Goal: Task Accomplishment & Management: Manage account settings

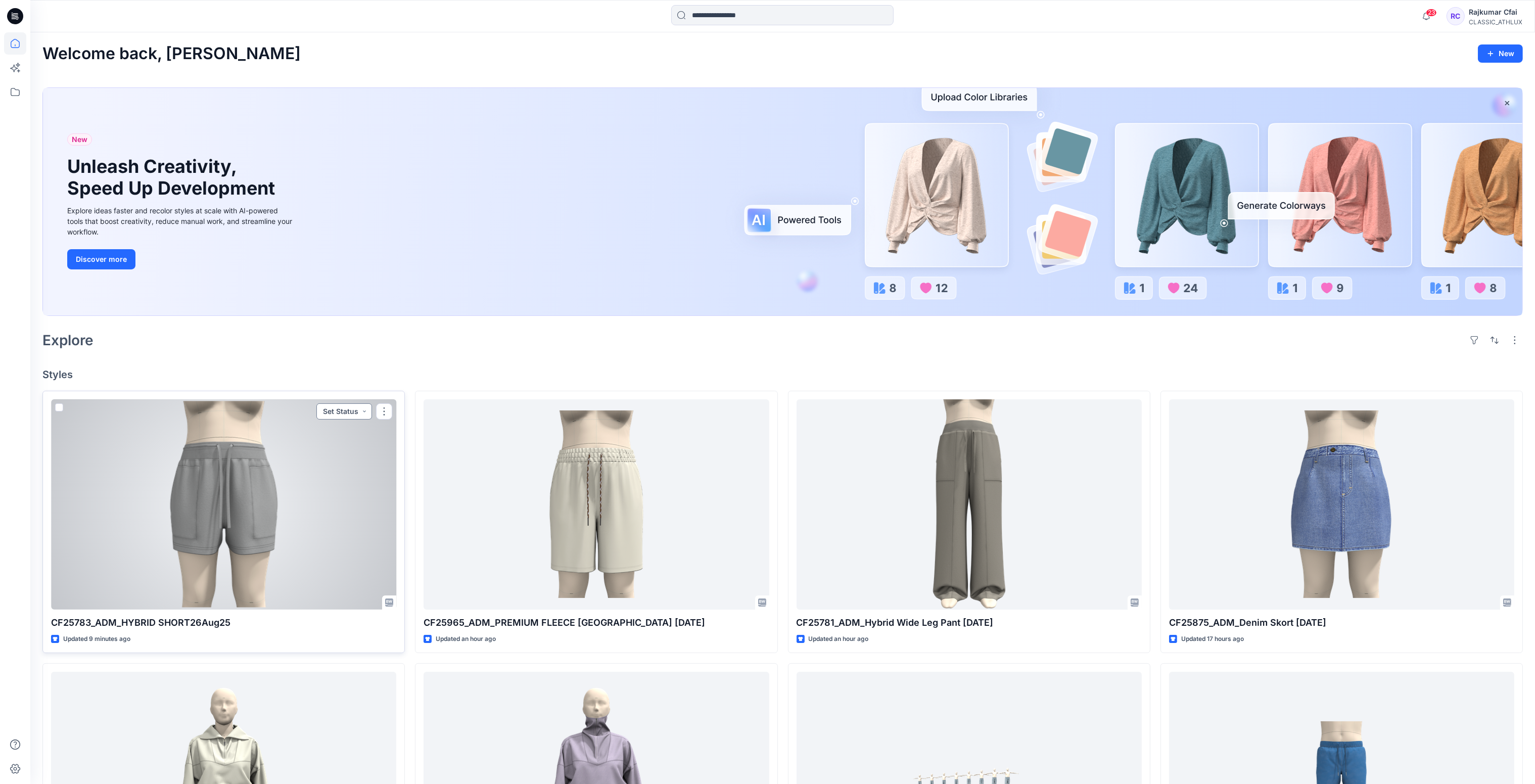
click at [366, 410] on button "Set Status" at bounding box center [344, 411] width 56 height 16
click at [328, 521] on p "Designer Need To Review" at bounding box center [330, 525] width 56 height 13
click at [324, 494] on div at bounding box center [223, 504] width 345 height 211
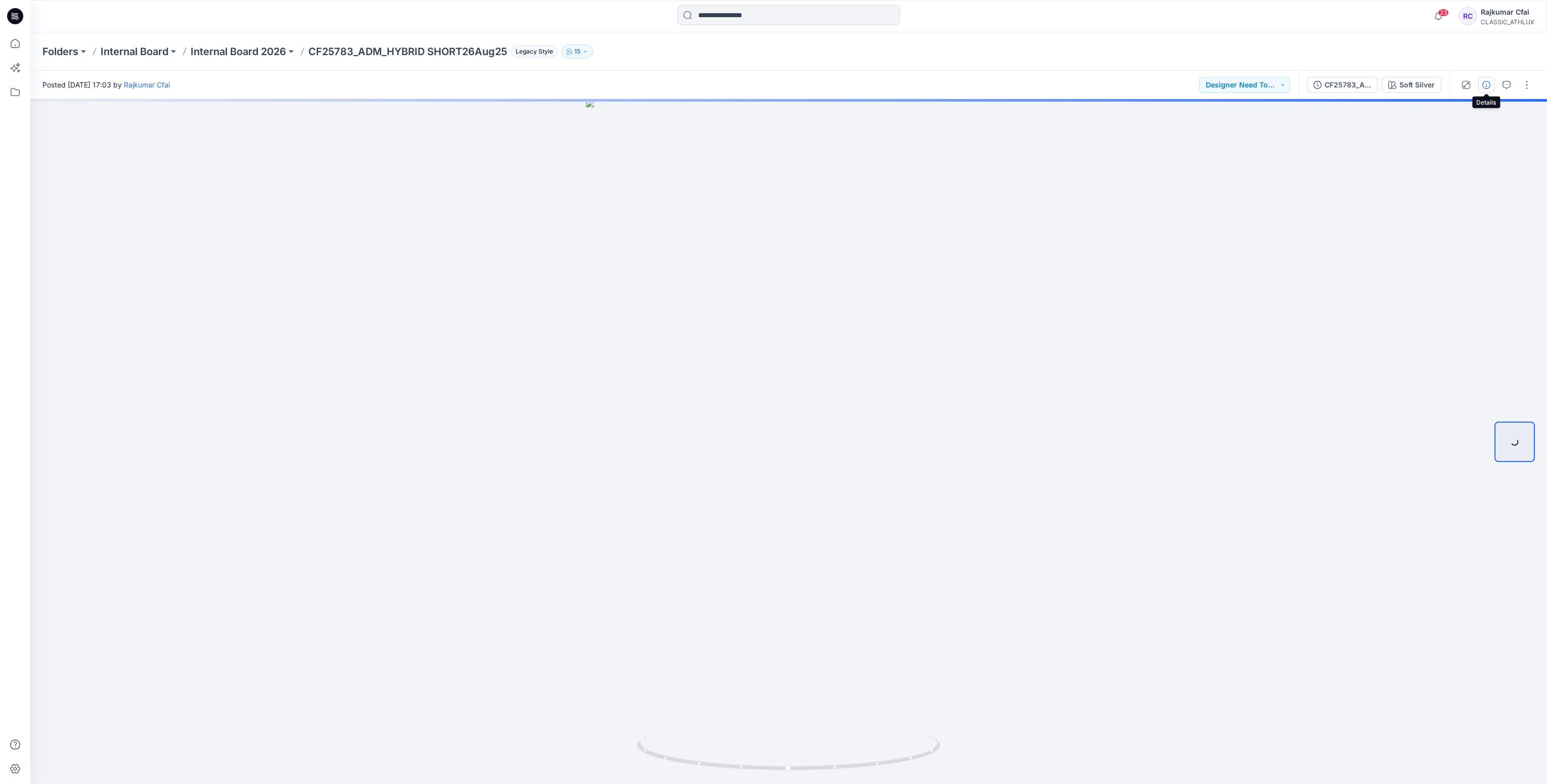
click at [1485, 88] on icon "button" at bounding box center [1486, 85] width 8 height 8
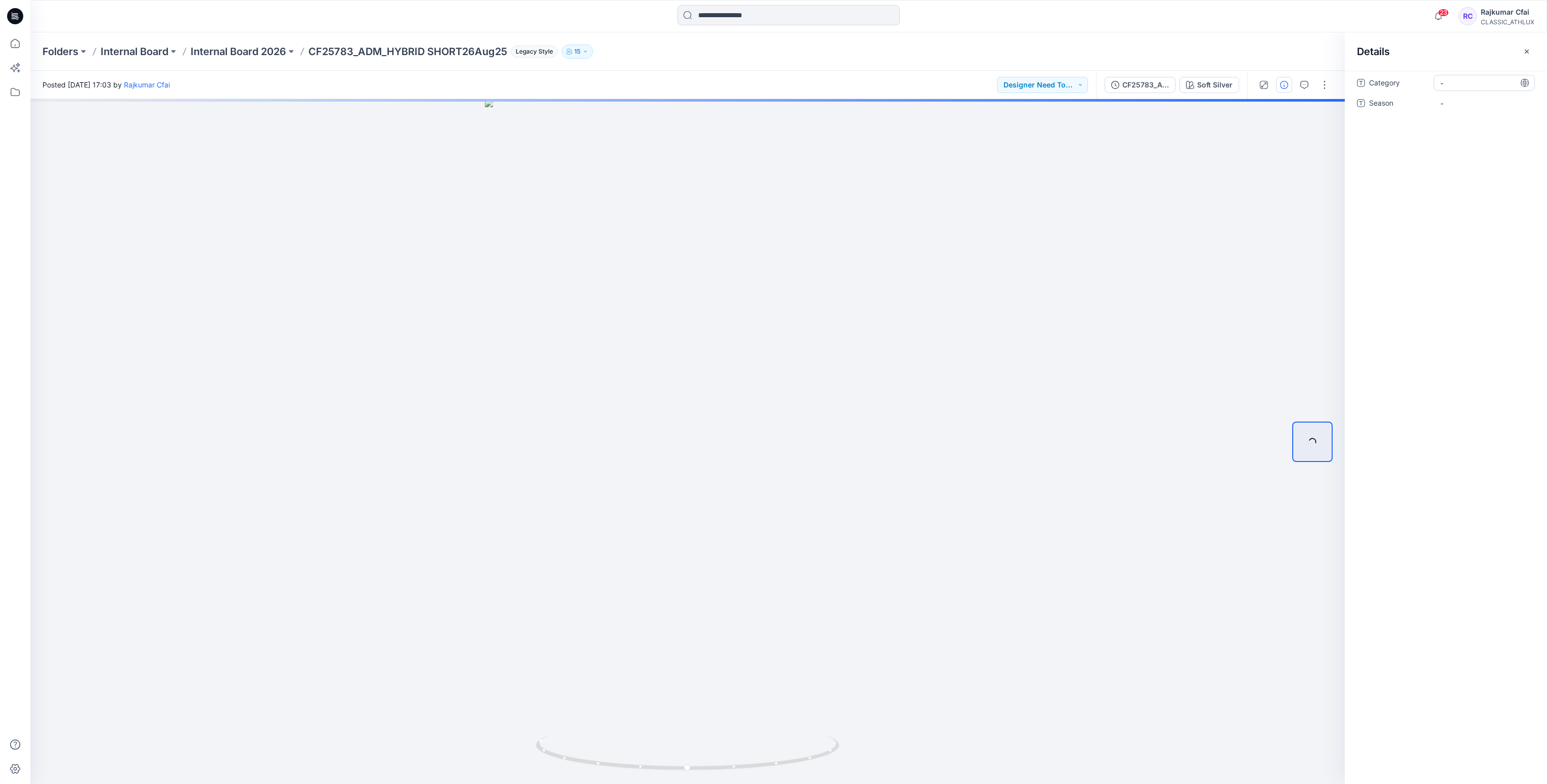
click at [1473, 88] on div "-" at bounding box center [1484, 83] width 101 height 16
type textarea "**********"
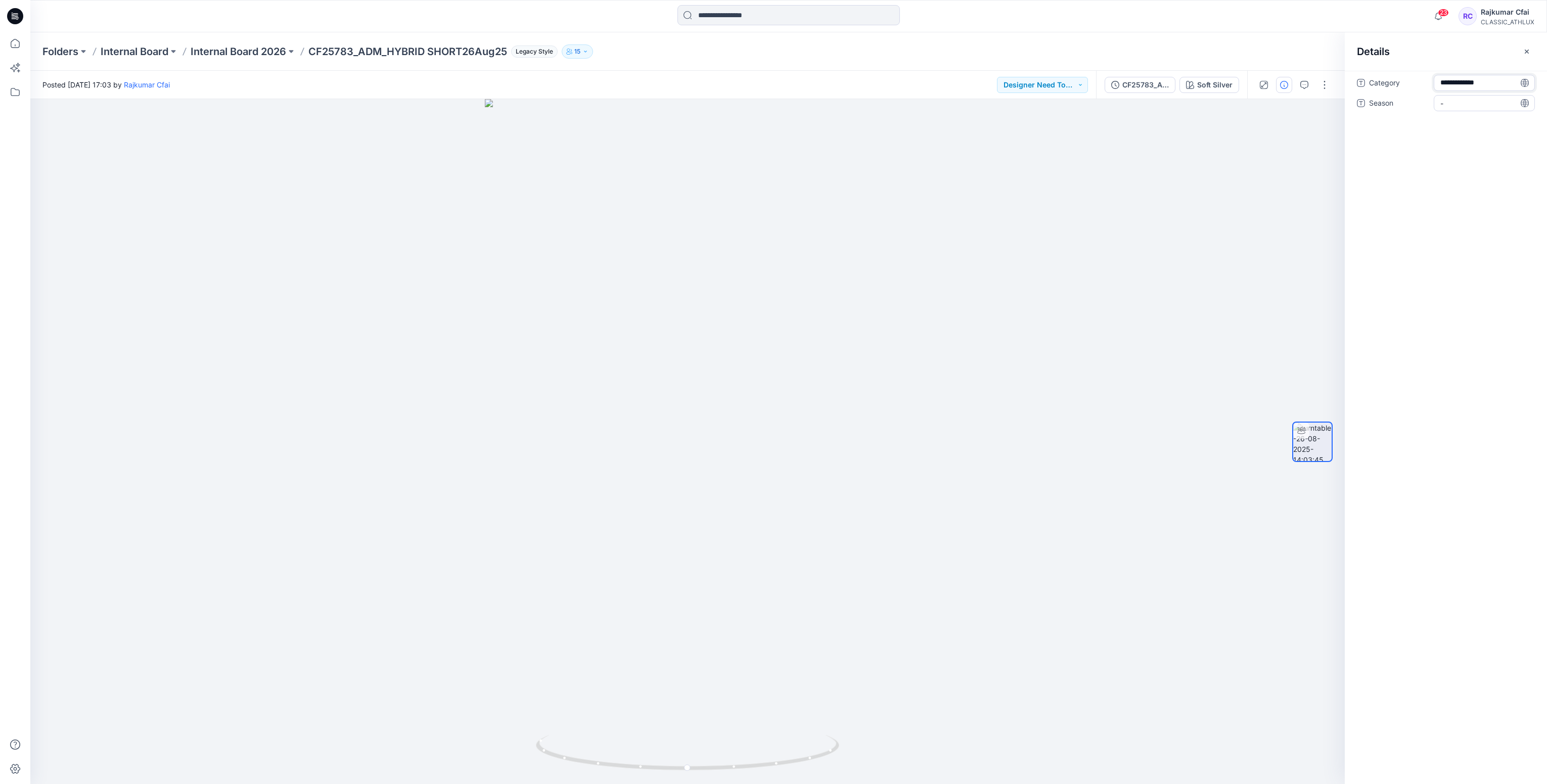
click at [1465, 103] on span "-" at bounding box center [1484, 103] width 88 height 11
type textarea "*****"
click at [1450, 209] on div "Category Womens Active Season S2 26" at bounding box center [1446, 427] width 202 height 713
click at [15, 9] on icon at bounding box center [15, 16] width 16 height 16
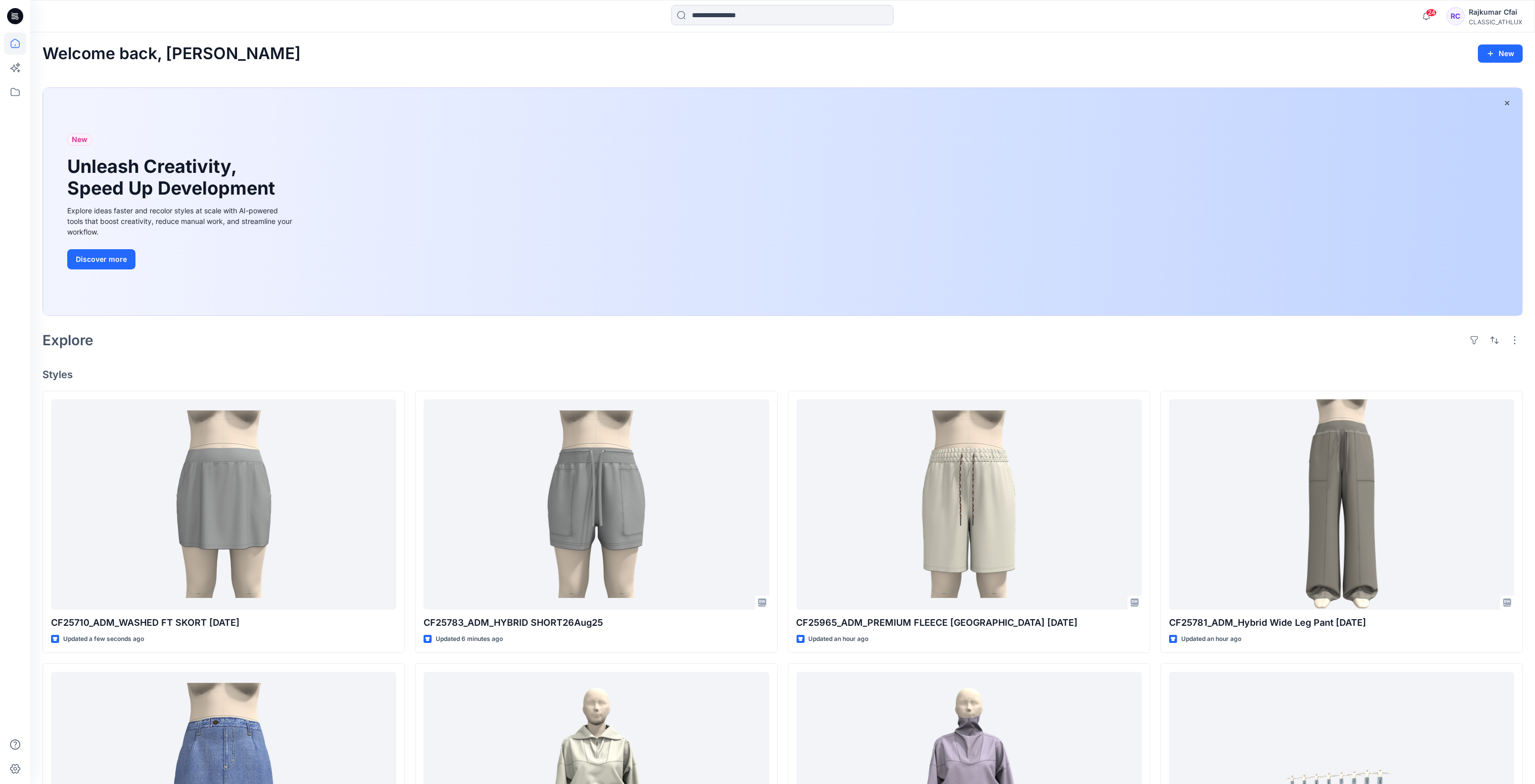
click at [450, 343] on div "Explore" at bounding box center [783, 340] width 1480 height 24
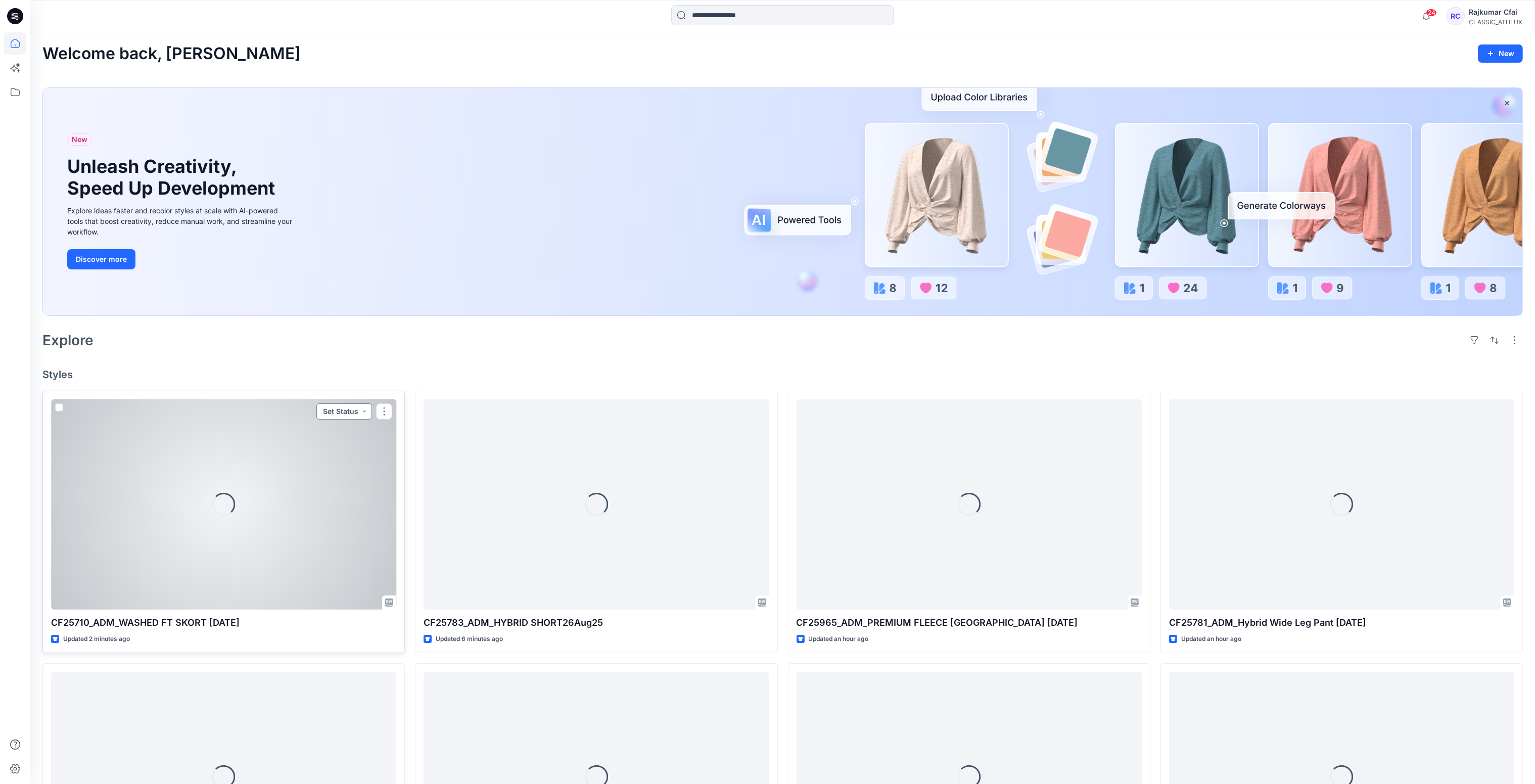
click at [361, 411] on button "Set Status" at bounding box center [344, 411] width 56 height 16
click at [337, 525] on p "Designer Need To Review" at bounding box center [330, 525] width 56 height 13
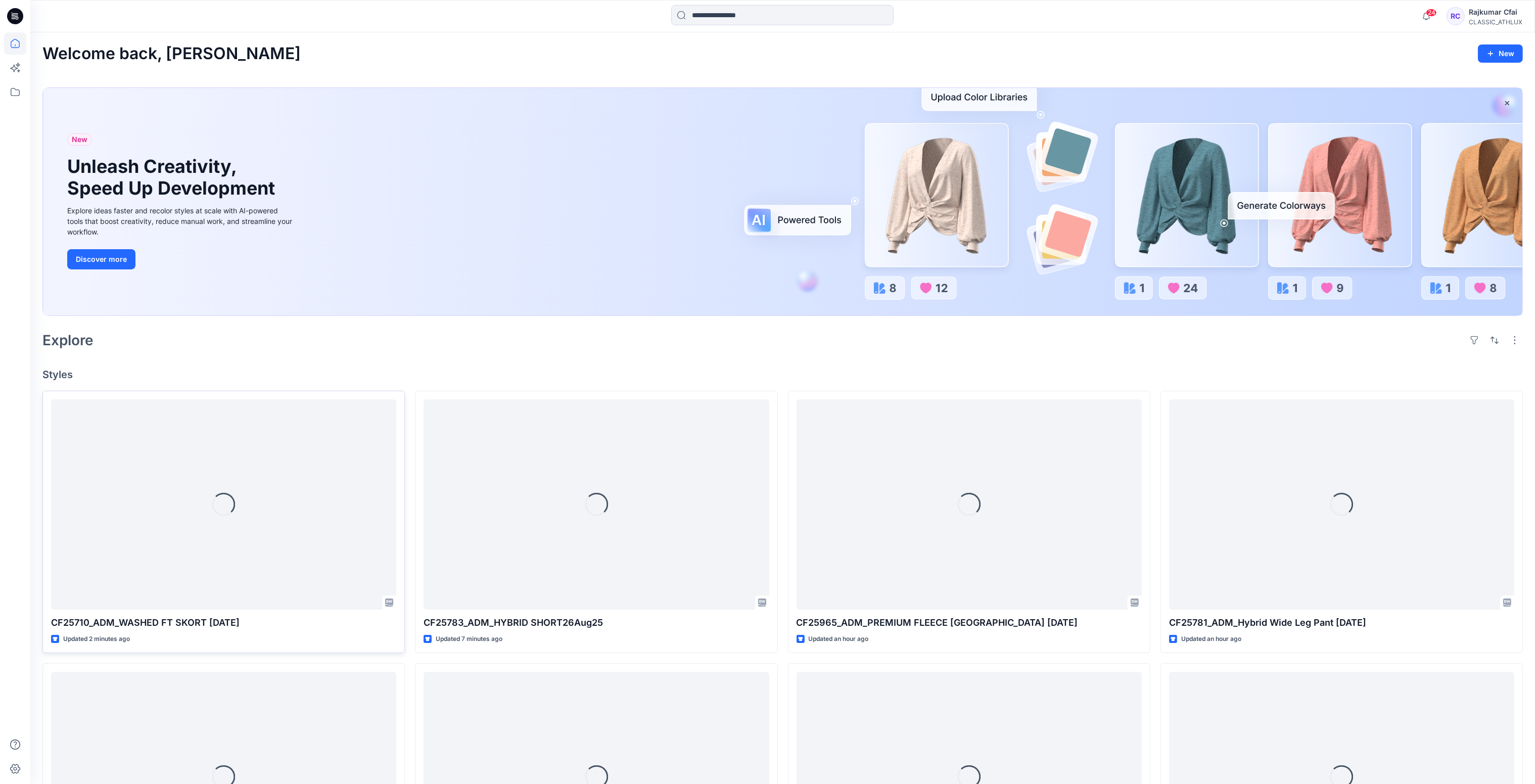
click at [408, 360] on div "Welcome back, Rajkumar New New Unleash Creativity, Speed Up Development Explore…" at bounding box center [783, 639] width 1504 height 1214
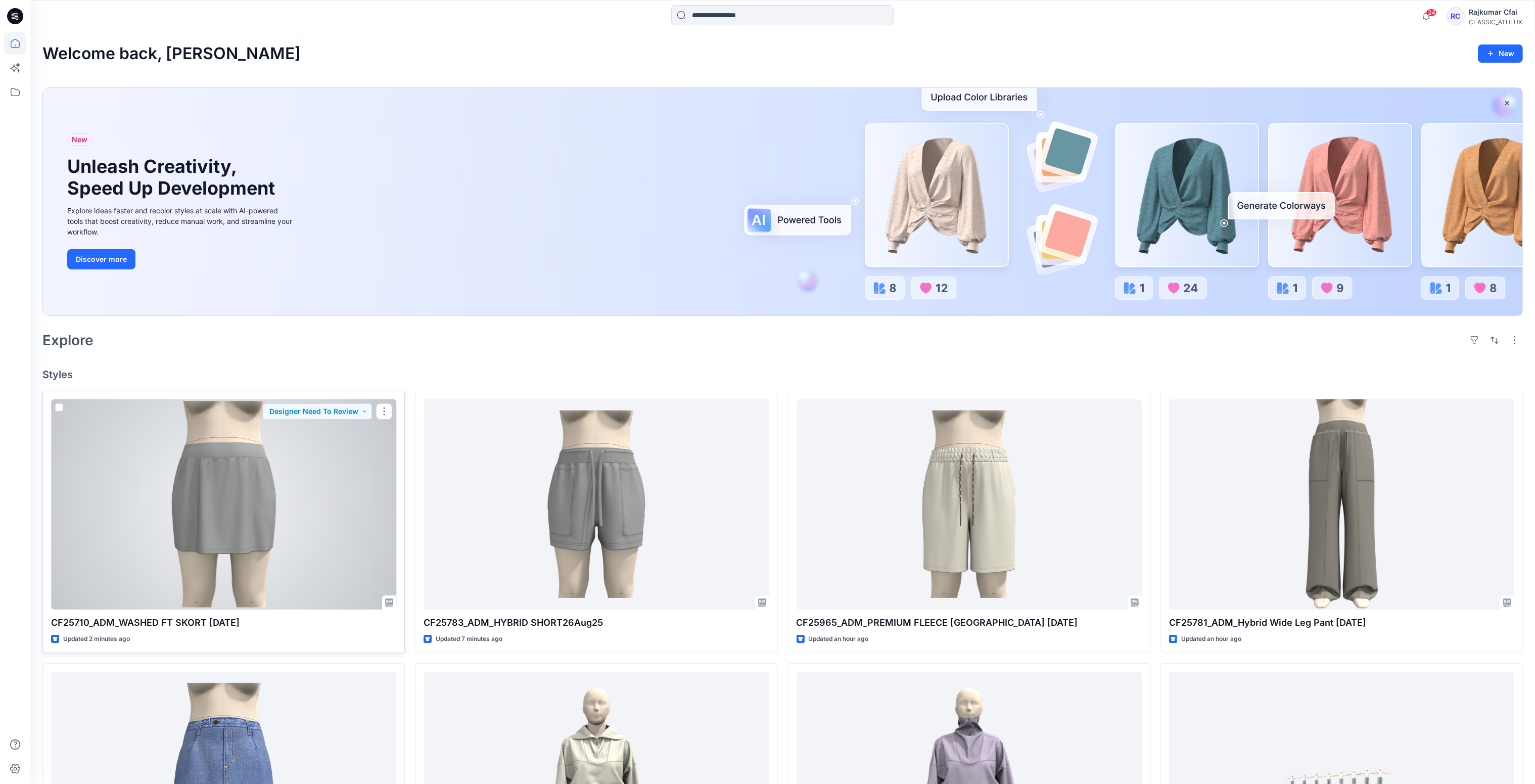
click at [323, 506] on div at bounding box center [223, 504] width 345 height 211
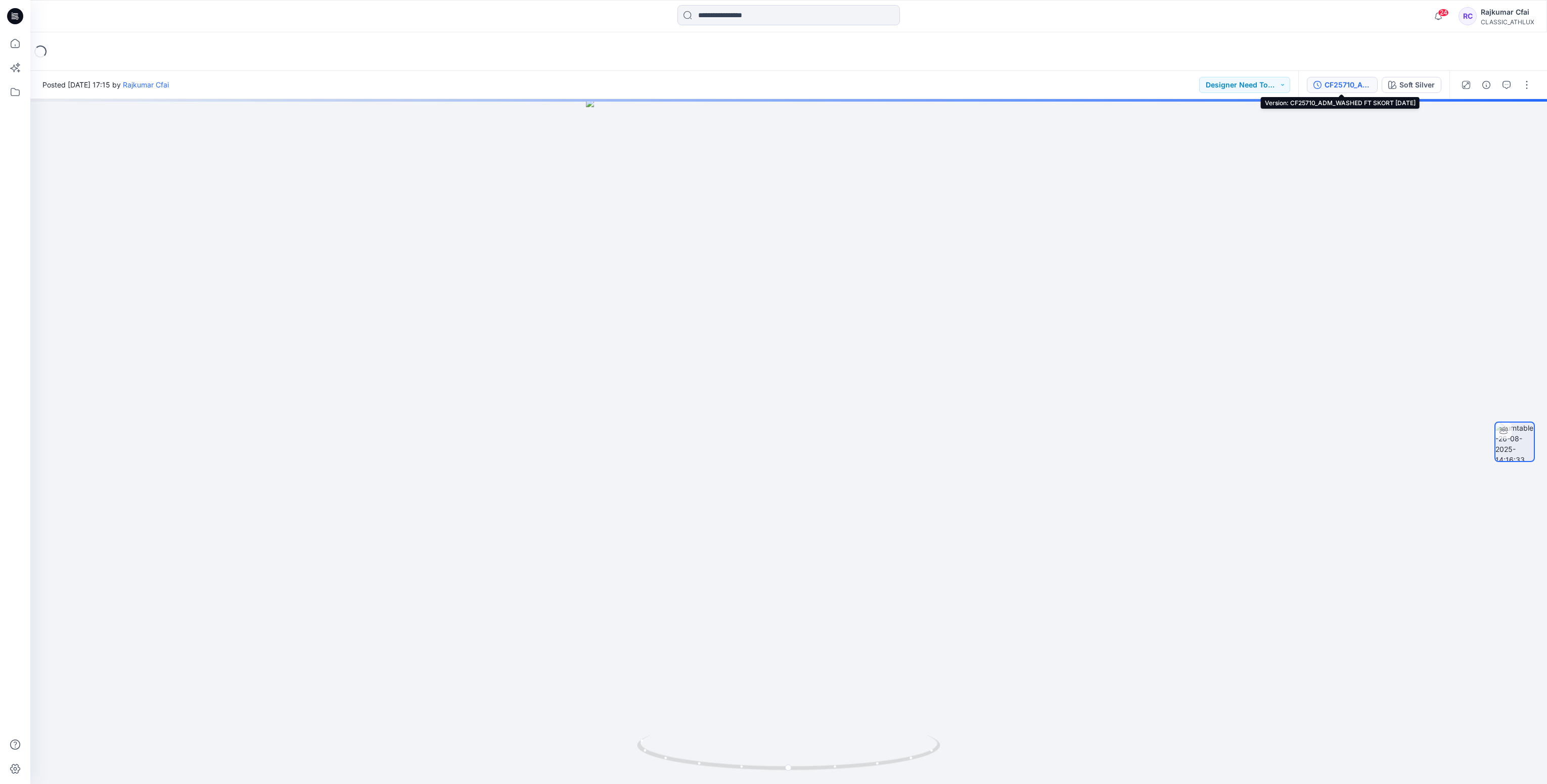
click at [1334, 85] on div "CF25710_ADM_WASHED FT SKORT 26Aug25" at bounding box center [1348, 85] width 46 height 11
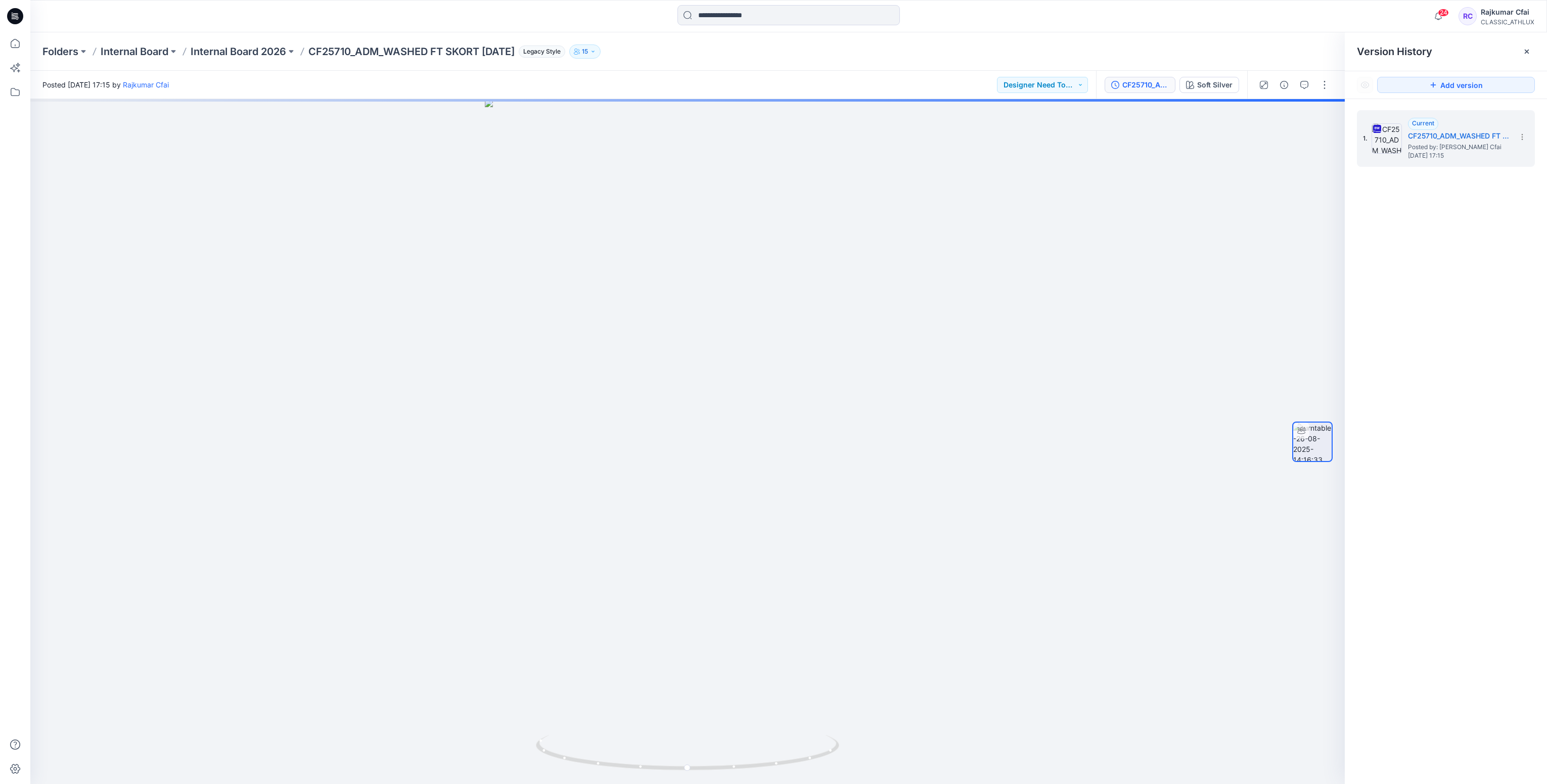
click at [11, 13] on icon at bounding box center [15, 16] width 16 height 32
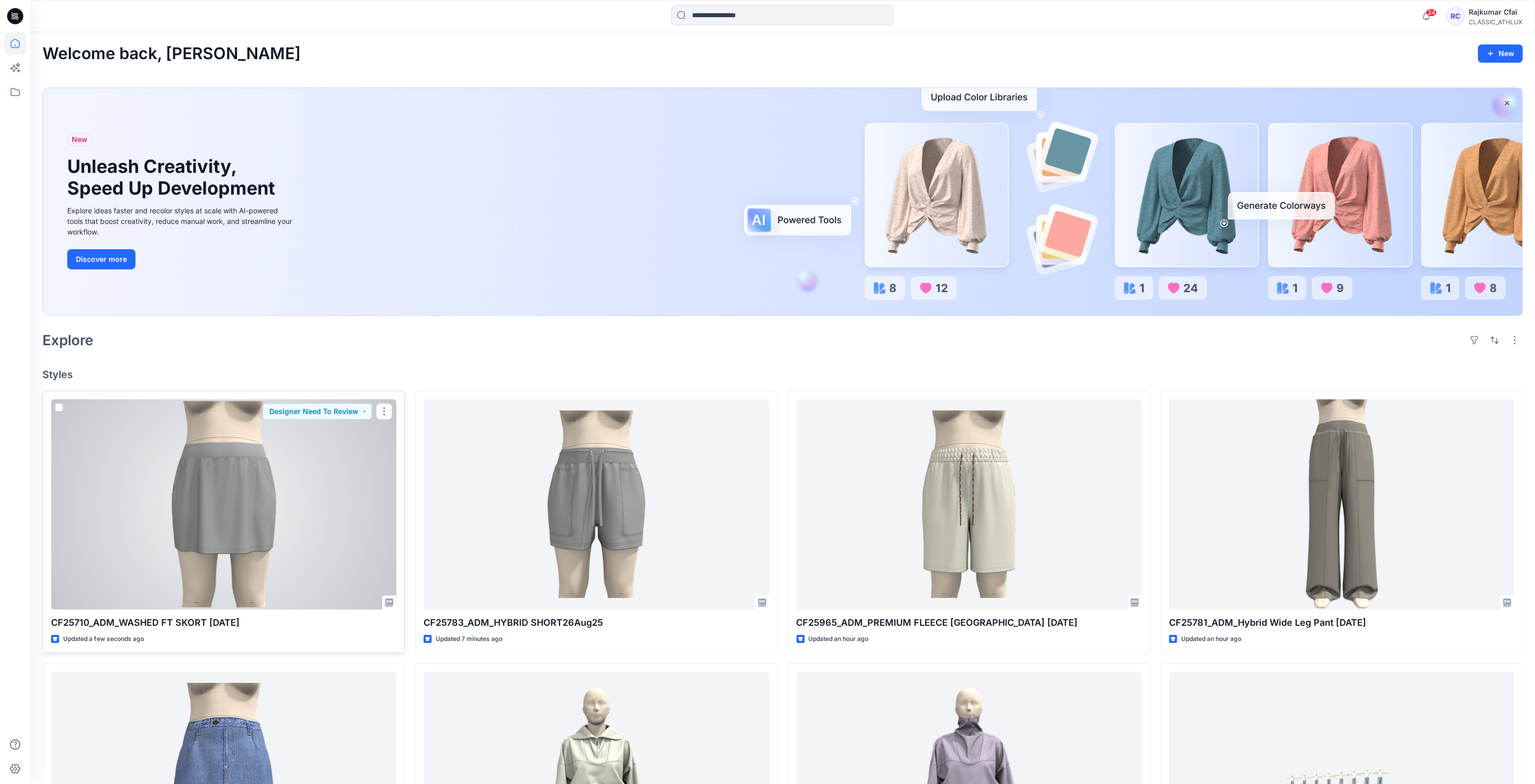
click at [247, 468] on div at bounding box center [223, 504] width 345 height 211
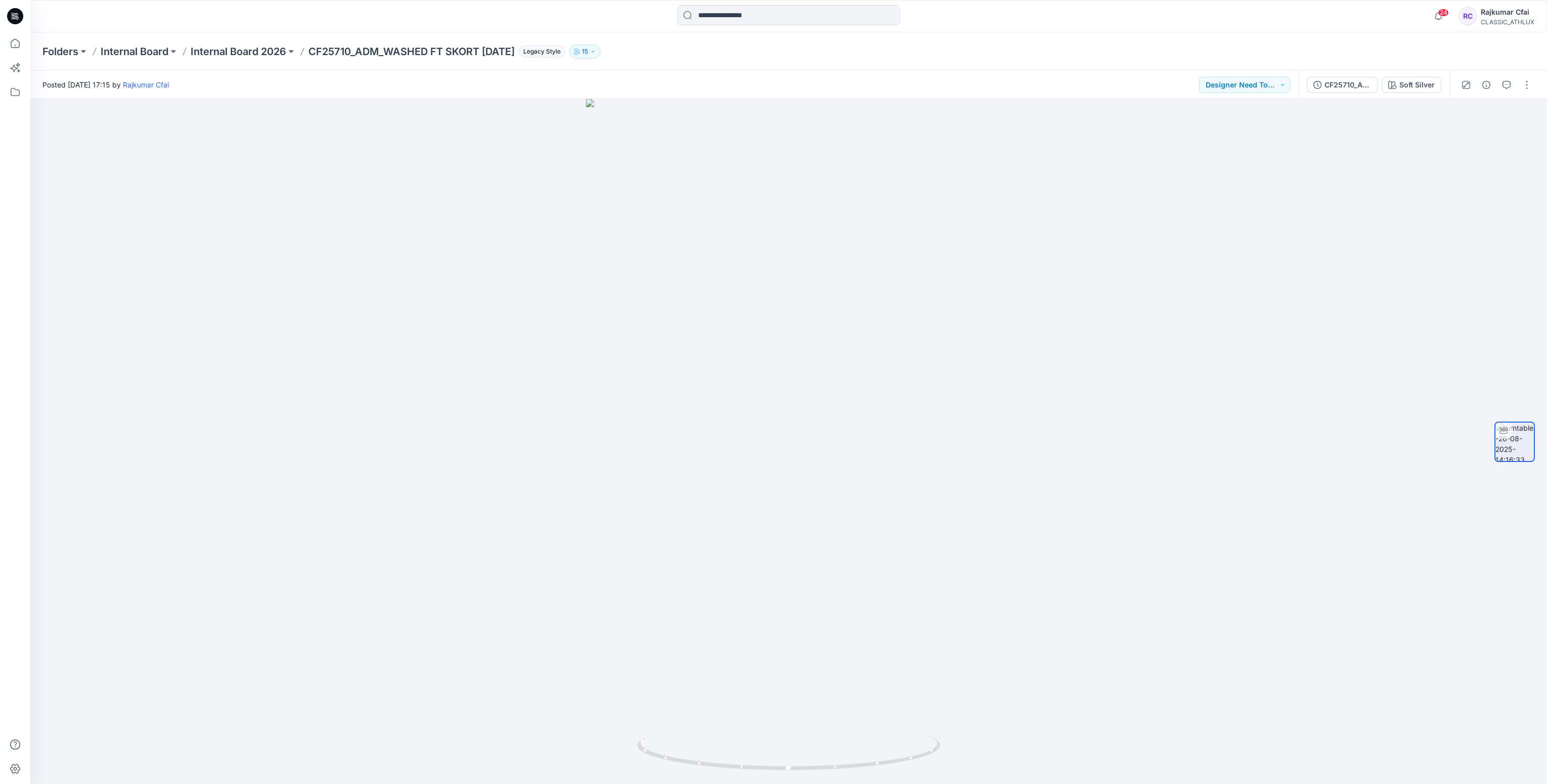
click at [1485, 93] on div at bounding box center [1497, 85] width 94 height 28
click at [1486, 88] on button "button" at bounding box center [1486, 85] width 16 height 16
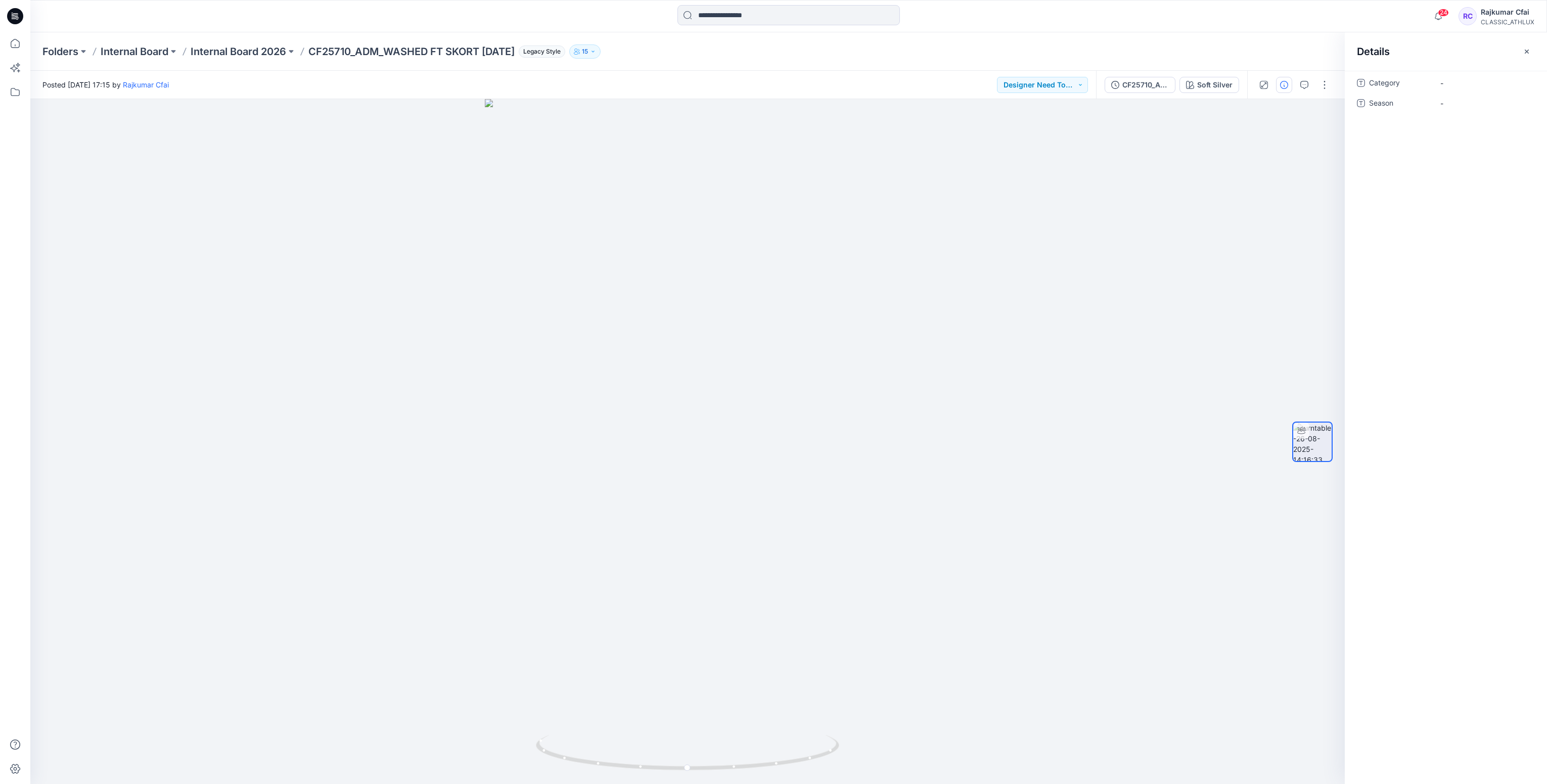
click at [19, 13] on icon at bounding box center [15, 16] width 16 height 16
